Goal: Find specific page/section: Find specific page/section

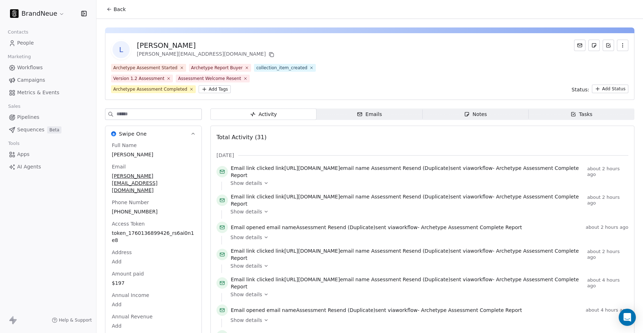
click at [30, 44] on span "People" at bounding box center [25, 43] width 17 height 8
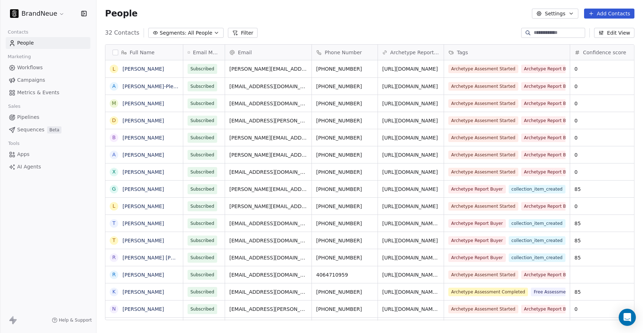
scroll to position [293, 547]
click at [140, 85] on link "[PERSON_NAME]-Pleas" at bounding box center [151, 87] width 56 height 6
